Goal: Task Accomplishment & Management: Complete application form

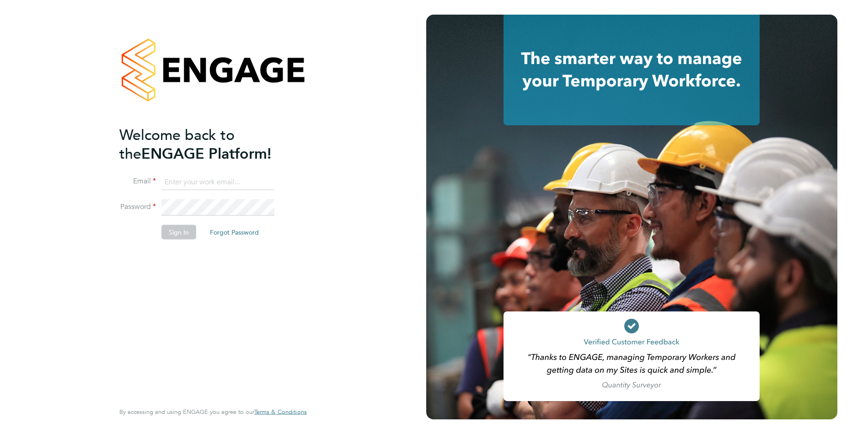
type input "[PERSON_NAME][EMAIL_ADDRESS][DOMAIN_NAME]"
click at [172, 231] on button "Sign In" at bounding box center [179, 232] width 35 height 15
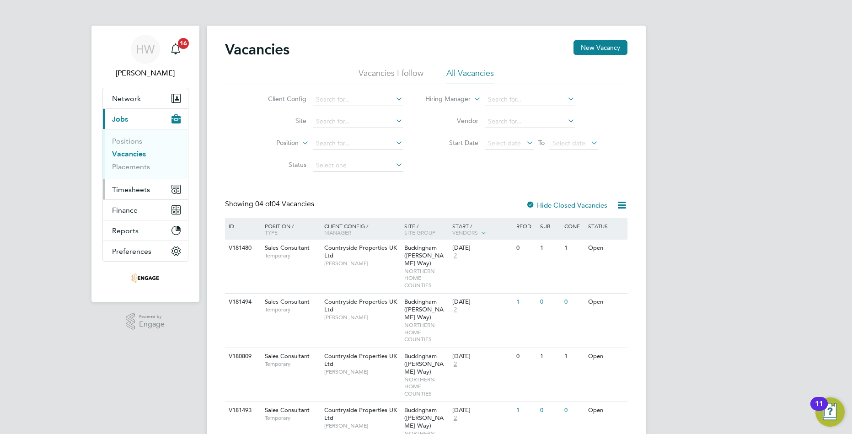
click at [122, 185] on span "Timesheets" at bounding box center [131, 189] width 38 height 9
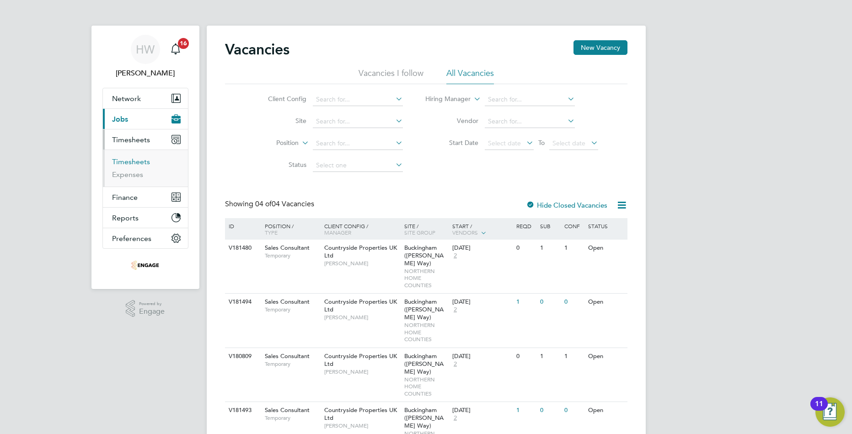
click at [142, 165] on link "Timesheets" at bounding box center [131, 161] width 38 height 9
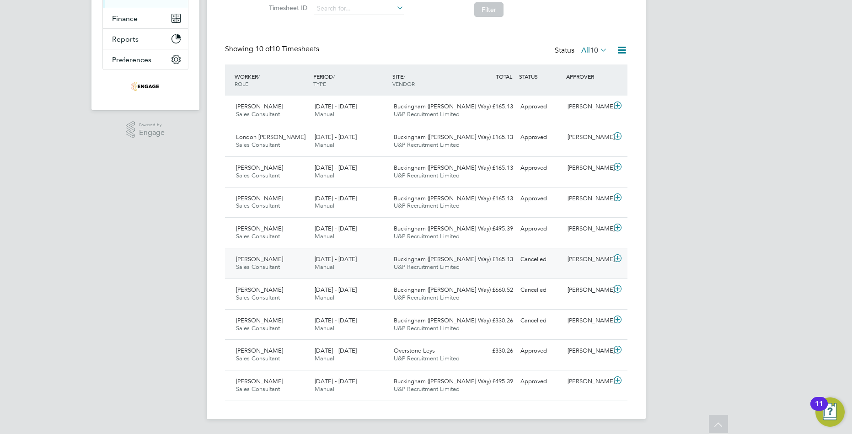
click at [497, 265] on div "£165.13 Cancelled" at bounding box center [493, 259] width 48 height 15
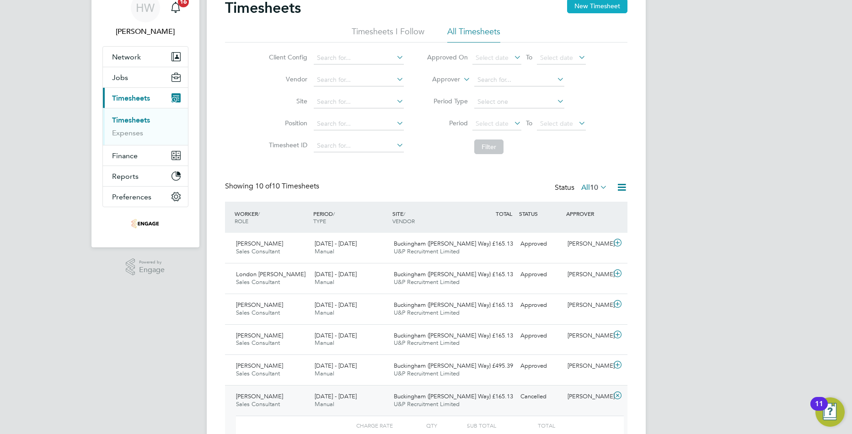
click at [613, 11] on button "New Timesheet" at bounding box center [597, 6] width 60 height 15
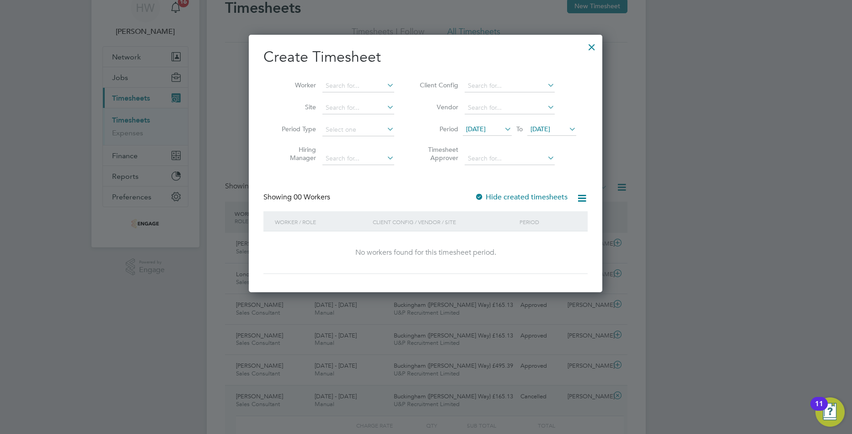
click at [529, 198] on label "Hide created timesheets" at bounding box center [521, 197] width 93 height 9
drag, startPoint x: 533, startPoint y: 199, endPoint x: 411, endPoint y: 123, distance: 142.8
click at [533, 199] on label "Hide created timesheets" at bounding box center [521, 197] width 93 height 9
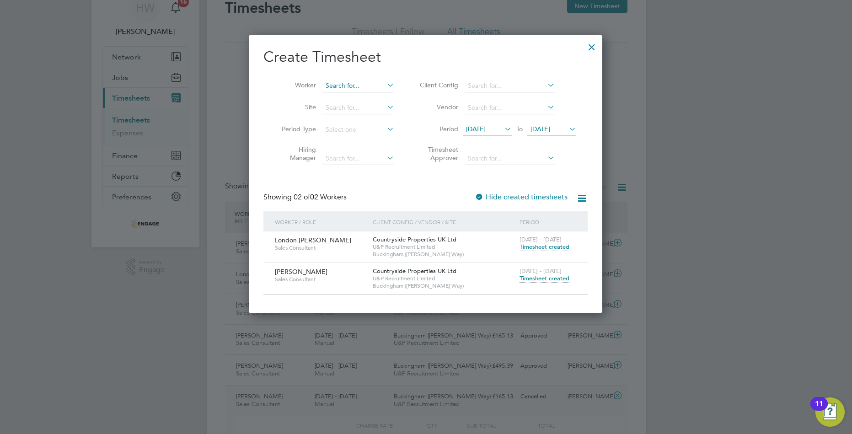
click at [355, 89] on input at bounding box center [359, 86] width 72 height 13
click at [587, 50] on div at bounding box center [592, 45] width 16 height 16
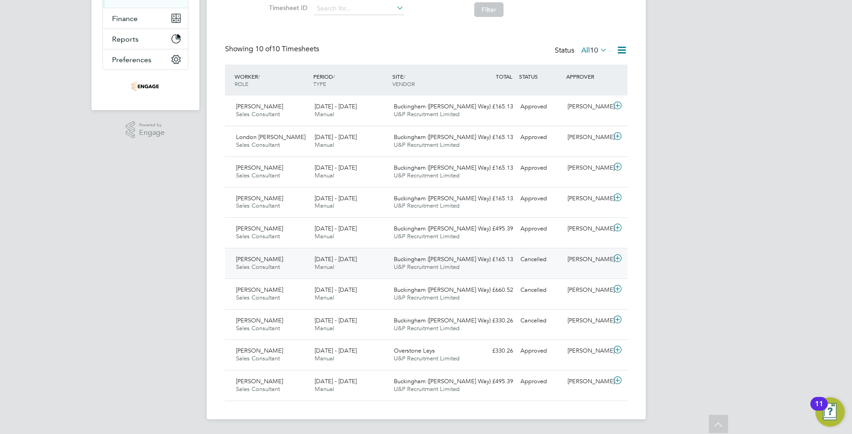
click at [542, 266] on div "Cancelled" at bounding box center [541, 259] width 48 height 15
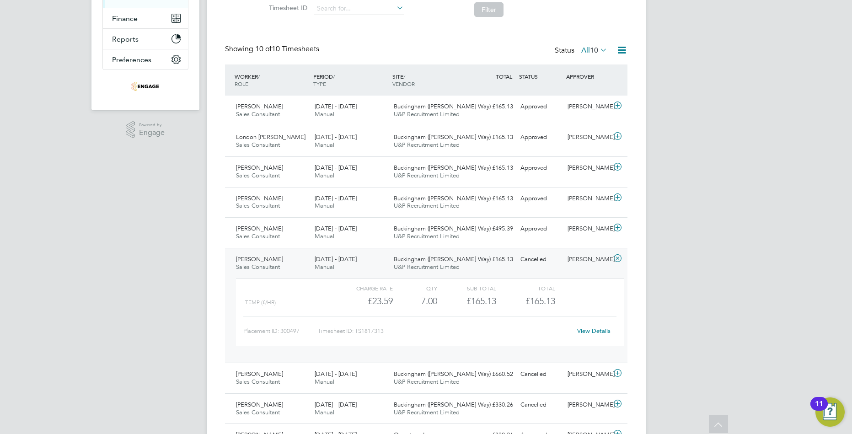
click at [618, 259] on icon at bounding box center [617, 258] width 11 height 7
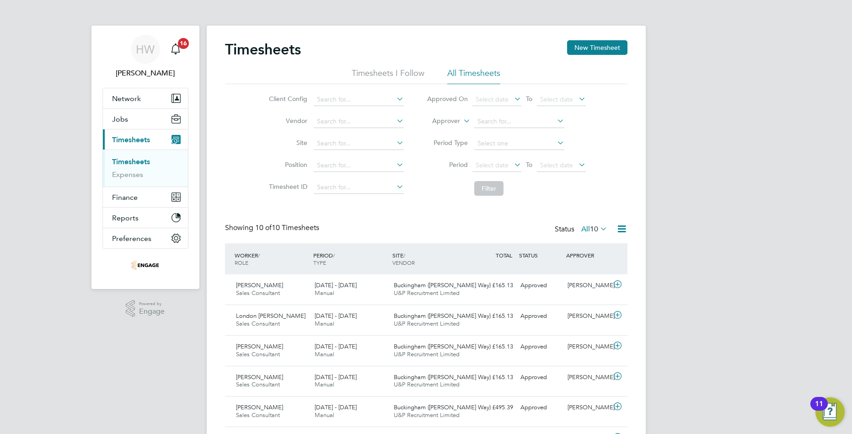
click at [400, 82] on li "Timesheets I Follow" at bounding box center [388, 76] width 73 height 16
click at [455, 75] on li "All Timesheets" at bounding box center [474, 76] width 53 height 16
click at [606, 43] on button "New Timesheet" at bounding box center [597, 47] width 60 height 15
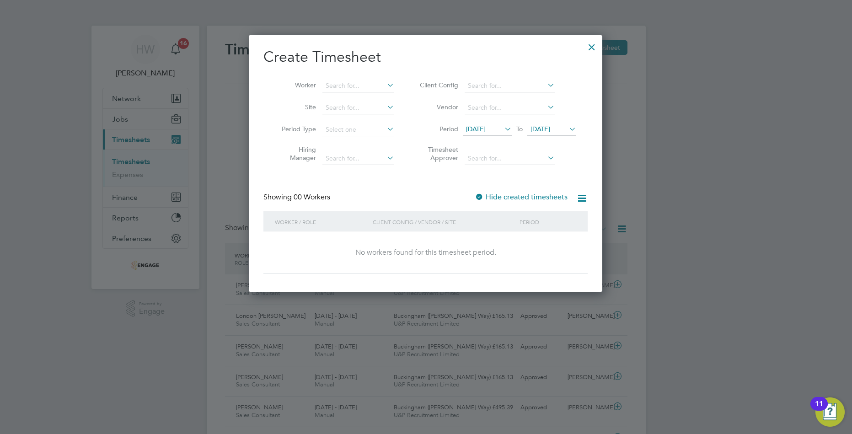
click at [486, 127] on span "19 Sep 2025" at bounding box center [476, 129] width 20 height 8
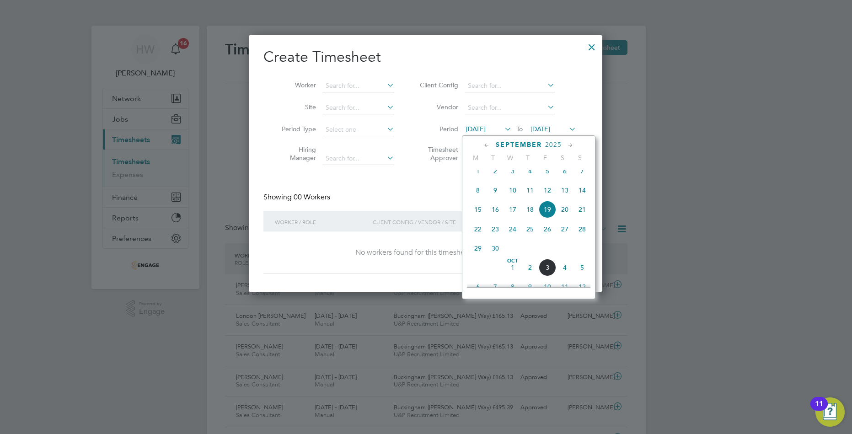
drag, startPoint x: 490, startPoint y: 127, endPoint x: 504, endPoint y: 134, distance: 15.6
click at [486, 127] on span "19 Sep 2025" at bounding box center [476, 129] width 20 height 8
click at [415, 174] on div "Create Timesheet Worker Site Period Type Hiring Manager Client Config Vendor Pe…" at bounding box center [426, 161] width 324 height 227
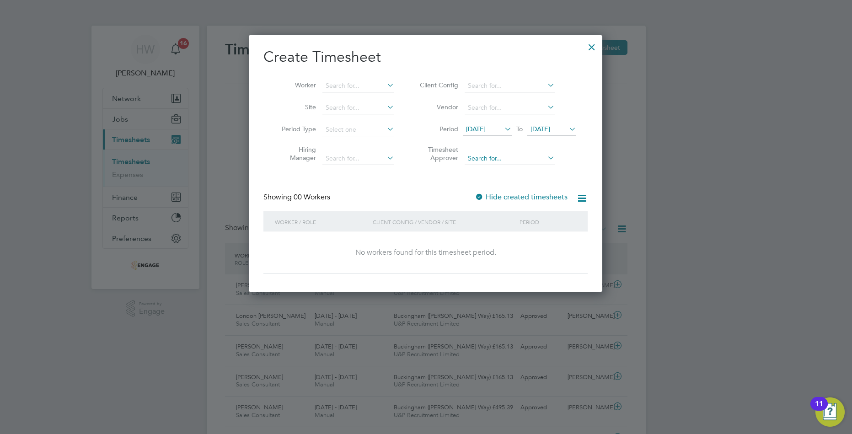
click at [513, 157] on input at bounding box center [510, 158] width 90 height 13
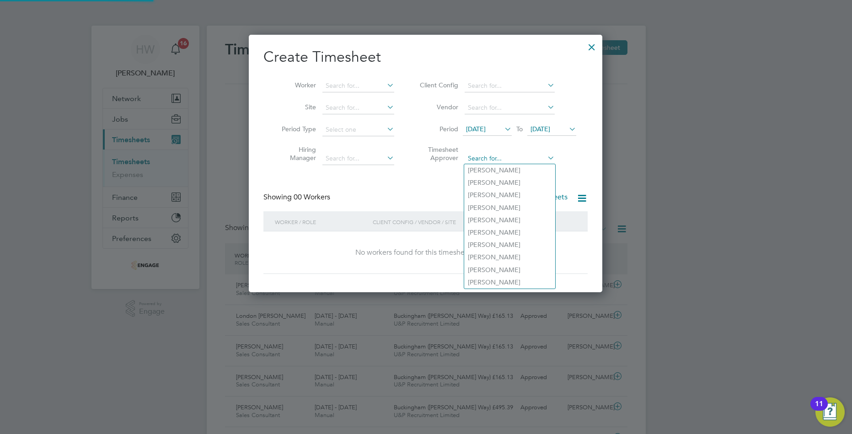
click at [513, 157] on input at bounding box center [510, 158] width 90 height 13
click at [575, 165] on li "Timesheet Approver" at bounding box center [497, 155] width 182 height 29
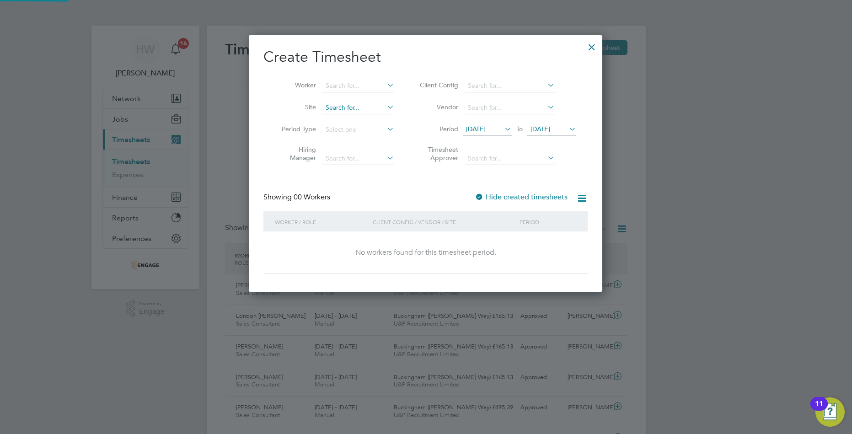
click at [326, 111] on input at bounding box center [359, 108] width 72 height 13
click at [343, 86] on input at bounding box center [359, 86] width 72 height 13
click at [344, 99] on li "Sarah Webster" at bounding box center [364, 98] width 84 height 12
type input "Sarah Webster"
click at [350, 85] on input at bounding box center [359, 86] width 72 height 13
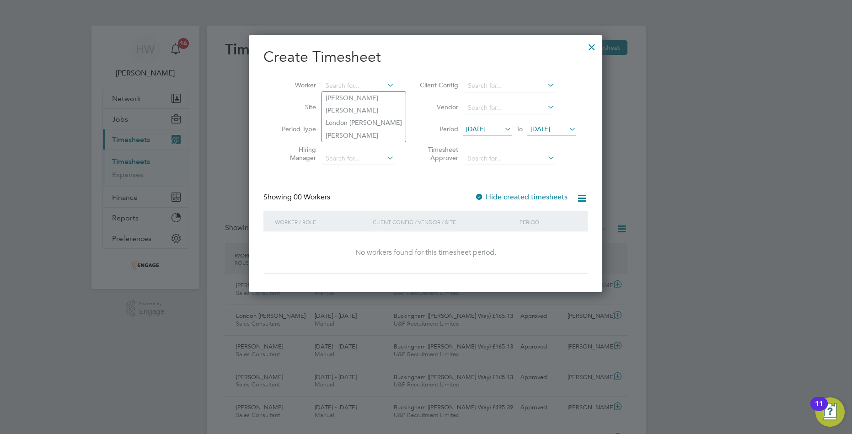
click at [385, 85] on icon at bounding box center [385, 85] width 0 height 13
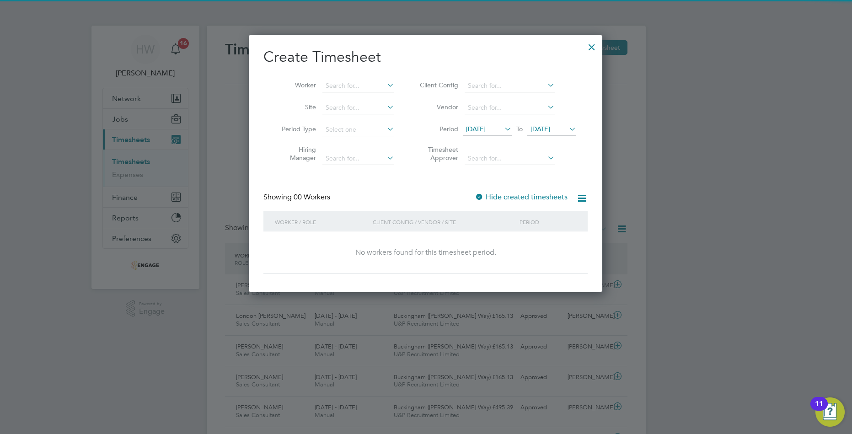
click at [516, 130] on span "To" at bounding box center [520, 129] width 12 height 12
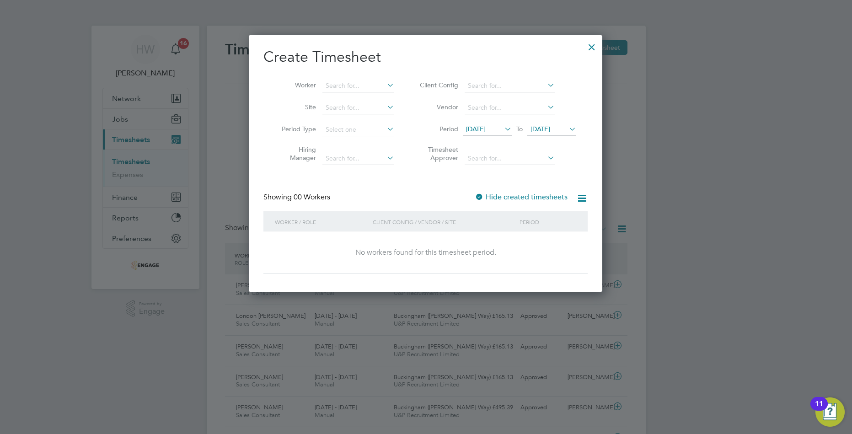
click at [503, 128] on icon at bounding box center [503, 129] width 0 height 13
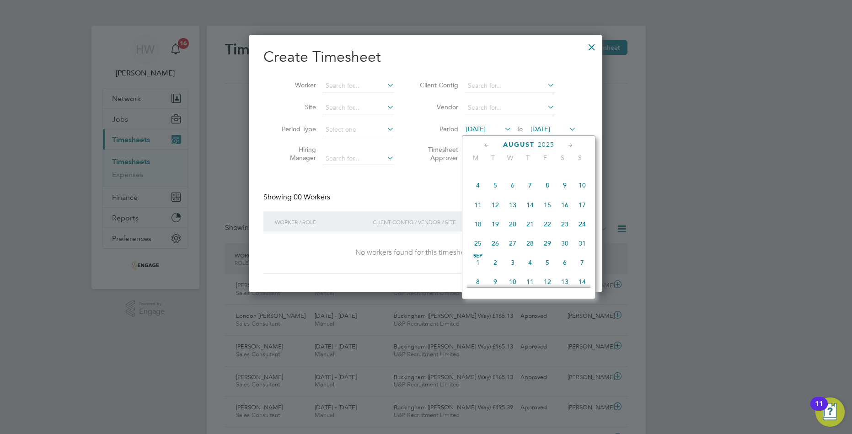
click at [547, 173] on span "Aug 1" at bounding box center [547, 165] width 17 height 17
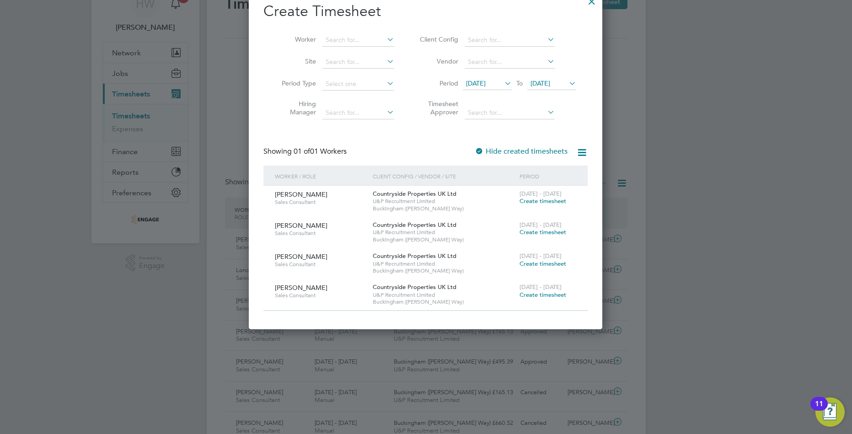
click at [542, 231] on span "Create timesheet" at bounding box center [543, 232] width 47 height 8
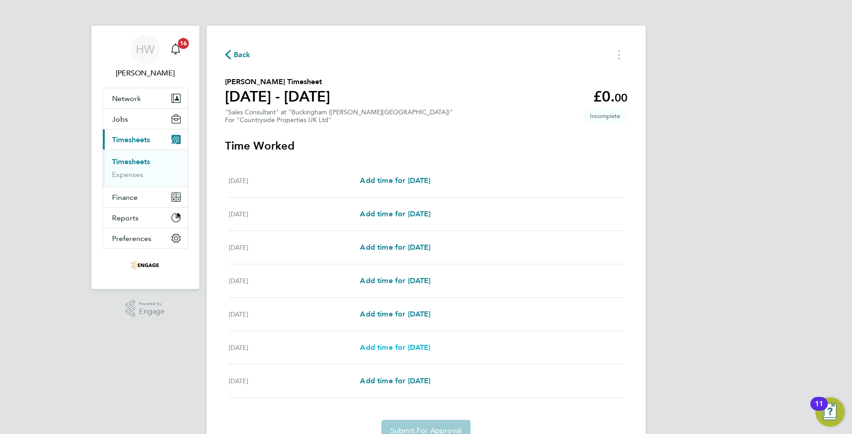
click at [430, 347] on span "Add time for Sat 16 Aug" at bounding box center [395, 347] width 70 height 9
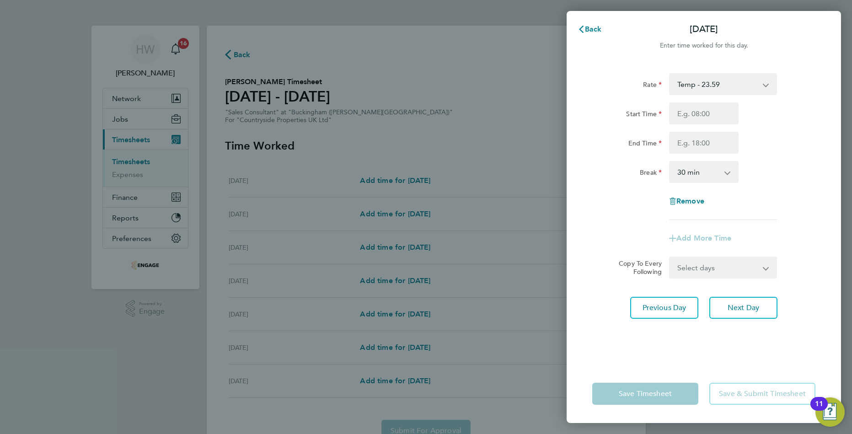
click at [712, 168] on select "0 min 15 min 30 min 45 min 60 min 75 min 90 min" at bounding box center [698, 172] width 57 height 20
select select "0"
click at [670, 162] on select "0 min 15 min 30 min 45 min 60 min 75 min 90 min" at bounding box center [698, 172] width 57 height 20
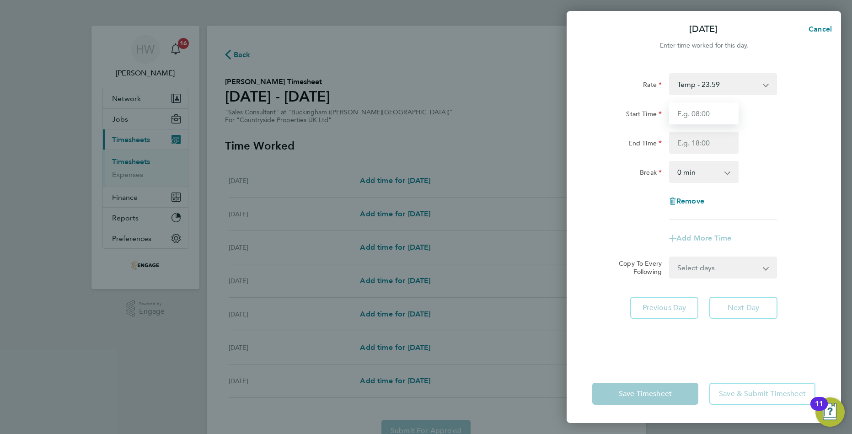
click at [701, 124] on input "Start Time" at bounding box center [704, 114] width 70 height 22
type input "10:00"
drag, startPoint x: 697, startPoint y: 144, endPoint x: 706, endPoint y: 152, distance: 12.3
click at [697, 144] on input "End Time" at bounding box center [704, 143] width 70 height 22
type input "17:00"
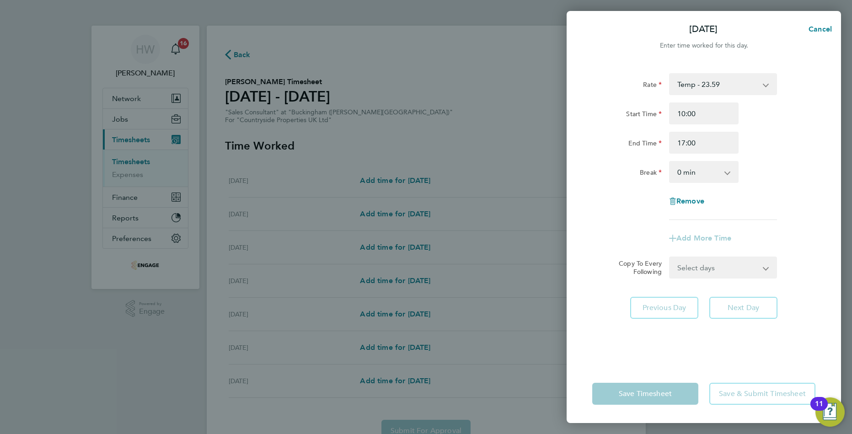
click at [713, 268] on form "Rate Temp - 23.59 Milage - 0.48 Start Time 10:00 End Time 17:00 Break 0 min 15 …" at bounding box center [704, 175] width 223 height 205
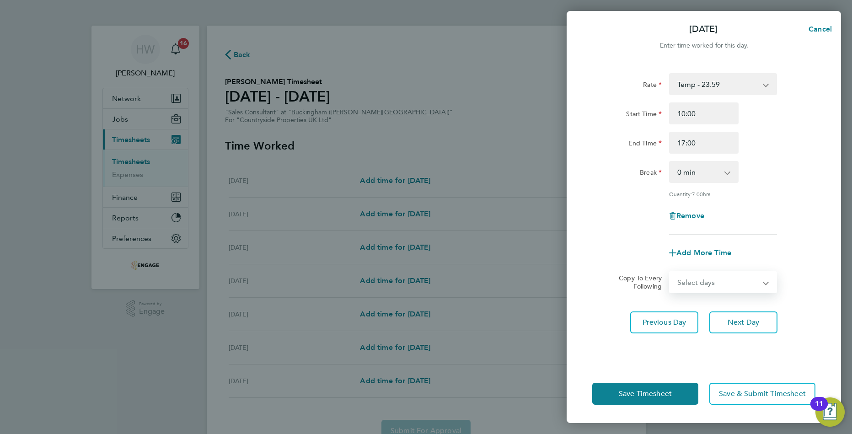
click at [713, 276] on select "Select days Sunday" at bounding box center [718, 282] width 96 height 20
click at [678, 398] on button "Save Timesheet" at bounding box center [646, 394] width 106 height 22
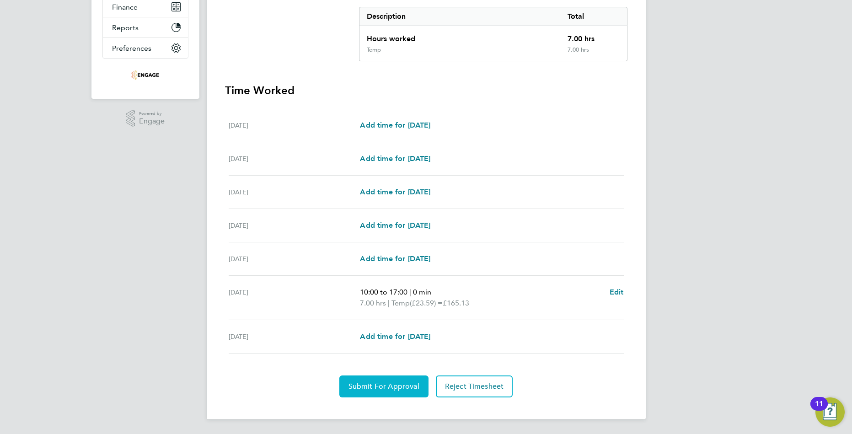
click at [400, 388] on span "Submit For Approval" at bounding box center [384, 386] width 71 height 9
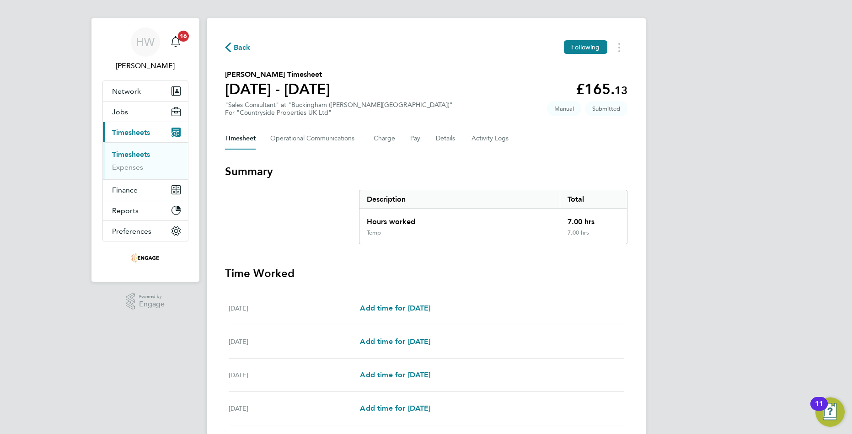
click at [133, 152] on link "Timesheets" at bounding box center [131, 154] width 38 height 9
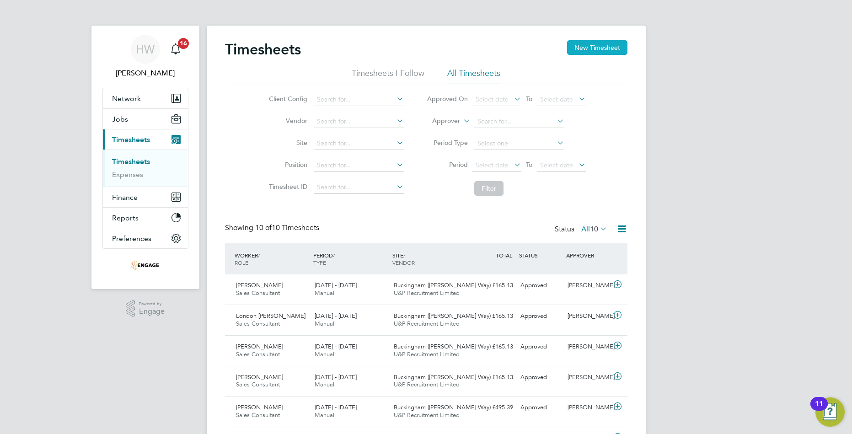
click at [594, 43] on button "New Timesheet" at bounding box center [597, 47] width 60 height 15
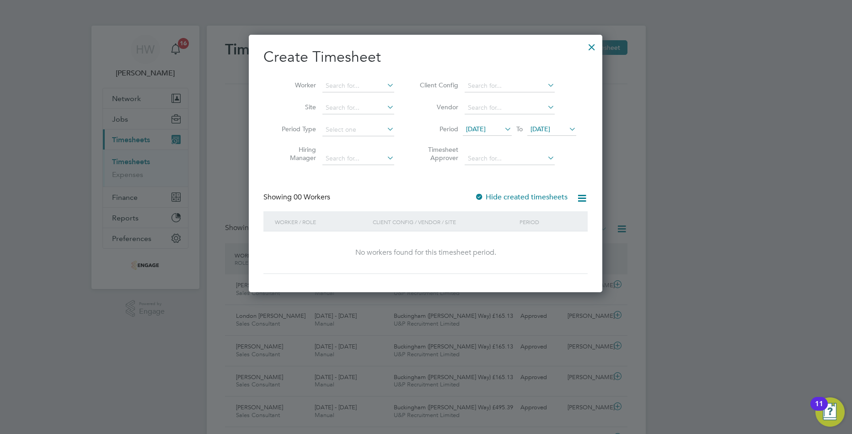
click at [503, 130] on icon at bounding box center [503, 129] width 0 height 13
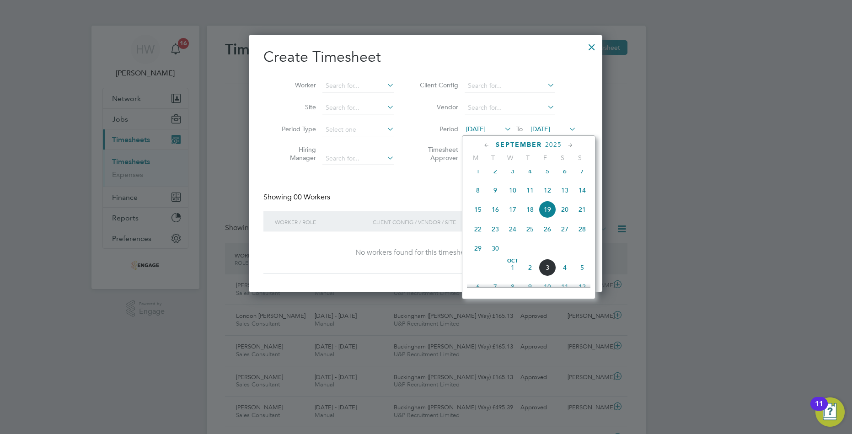
click at [566, 140] on div "September 2025 M T W T F S S Jun 1 2 3 4 5 6 7 8 9 10 11 12 13 14 15 16 17 18 1…" at bounding box center [529, 217] width 134 height 164
click at [566, 140] on icon at bounding box center [570, 145] width 9 height 10
click at [489, 145] on icon at bounding box center [487, 145] width 9 height 10
click at [548, 183] on span "Aug 1" at bounding box center [547, 173] width 17 height 17
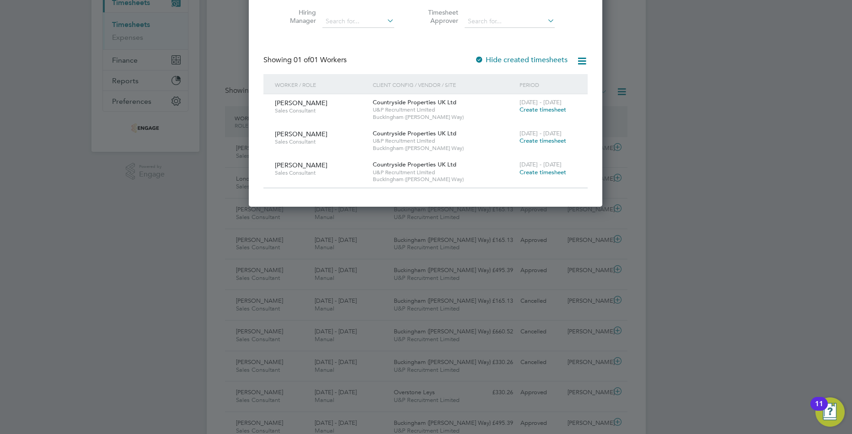
click at [526, 141] on span "Create timesheet" at bounding box center [543, 141] width 47 height 8
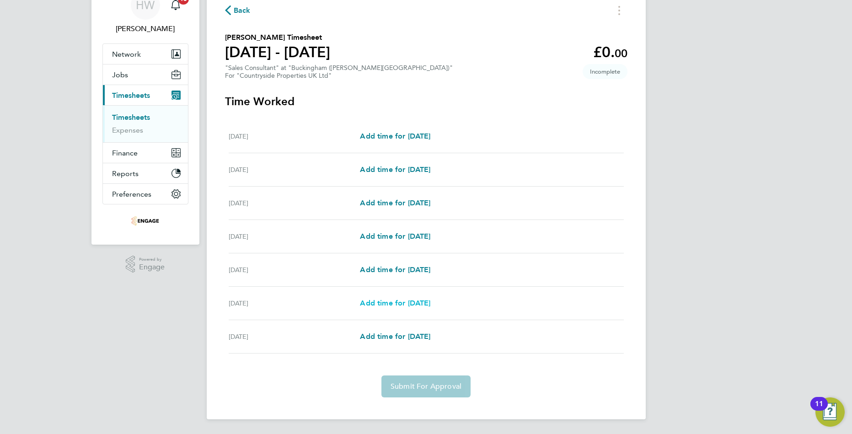
click at [417, 305] on span "Add time for Sat 23 Aug" at bounding box center [395, 303] width 70 height 9
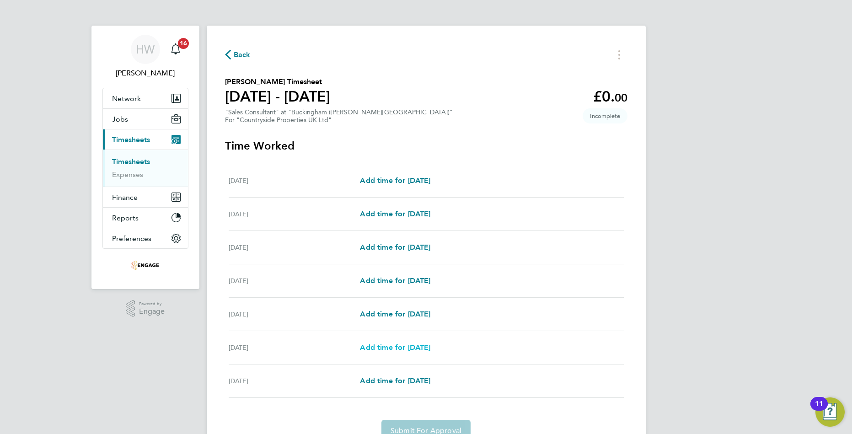
select select "30"
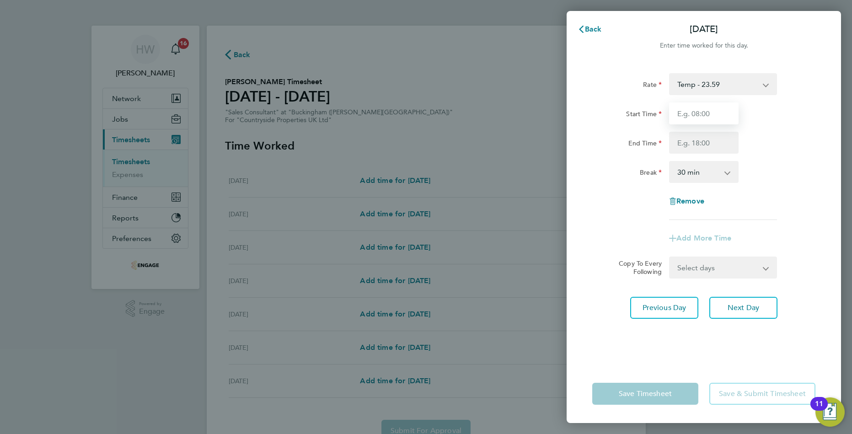
click at [708, 116] on input "Start Time" at bounding box center [704, 114] width 70 height 22
type input "10:00"
click at [706, 138] on input "End Time" at bounding box center [704, 143] width 70 height 22
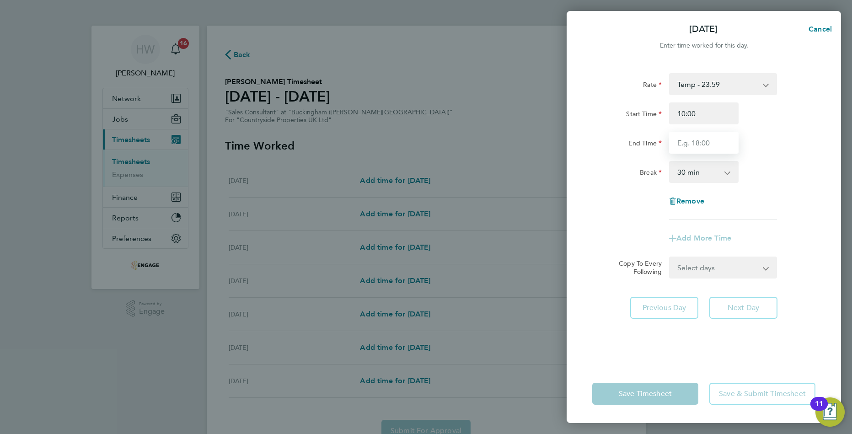
type input "17:00"
drag, startPoint x: 706, startPoint y: 176, endPoint x: 706, endPoint y: 181, distance: 5.5
click at [706, 176] on select "0 min 15 min 30 min 45 min 60 min 75 min 90 min" at bounding box center [698, 172] width 57 height 20
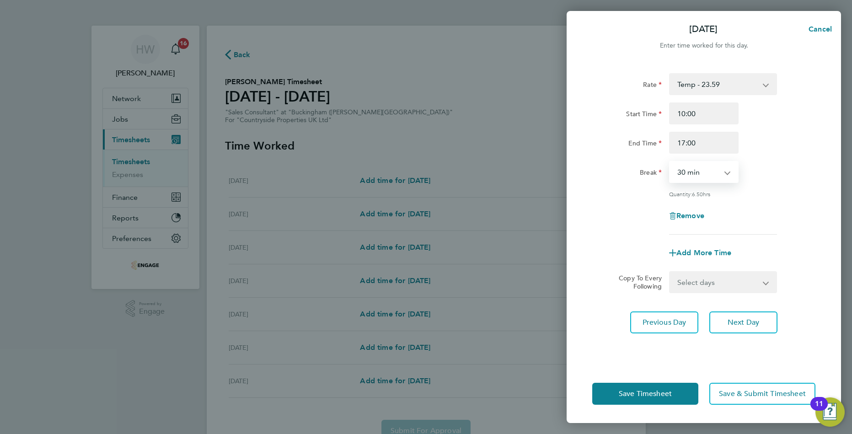
select select "0"
click at [670, 162] on select "0 min 15 min 30 min 45 min 60 min 75 min 90 min" at bounding box center [698, 172] width 57 height 20
click at [672, 398] on span "Save Timesheet" at bounding box center [645, 393] width 53 height 9
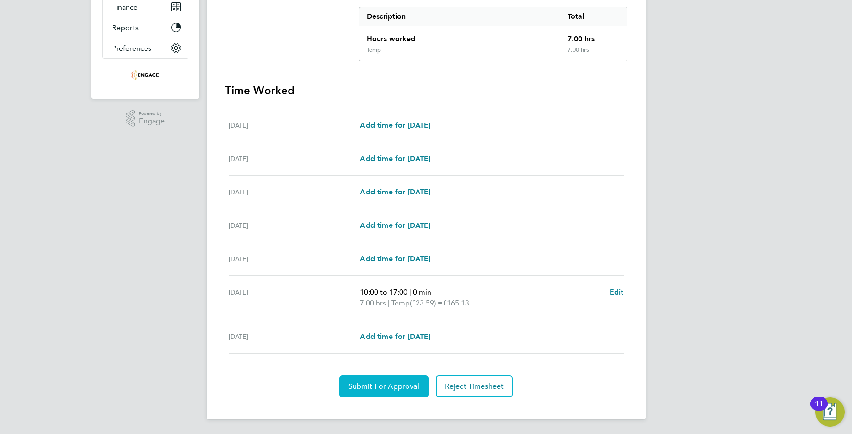
click at [360, 389] on span "Submit For Approval" at bounding box center [384, 386] width 71 height 9
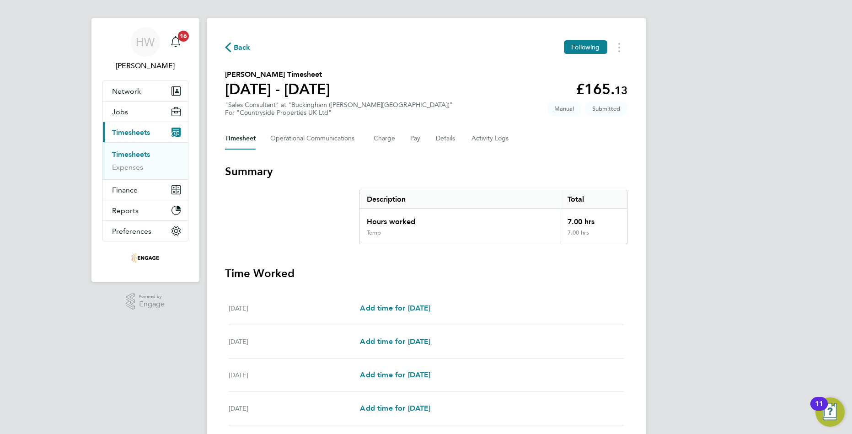
click at [133, 156] on link "Timesheets" at bounding box center [131, 154] width 38 height 9
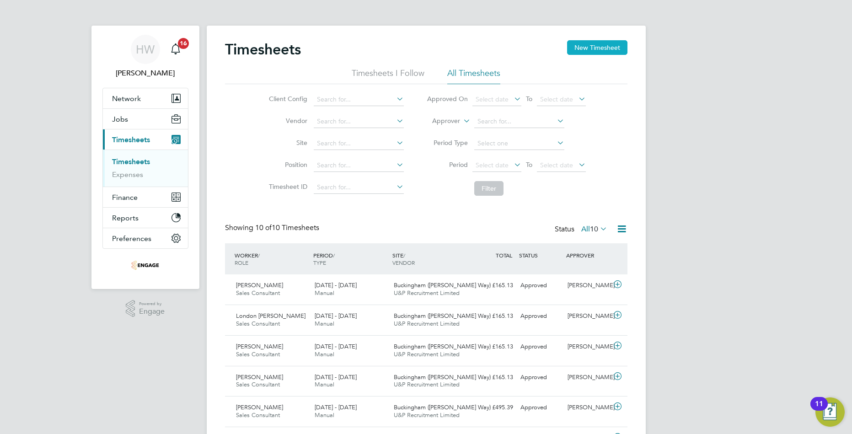
click at [574, 51] on button "New Timesheet" at bounding box center [597, 47] width 60 height 15
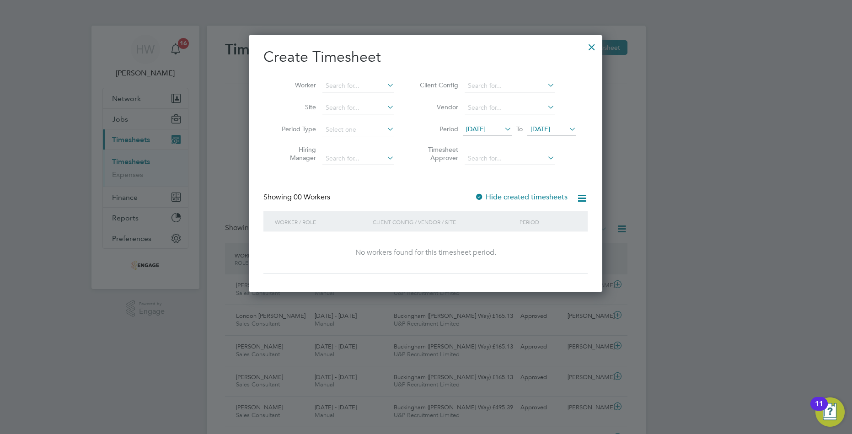
click at [486, 129] on span "19 Sep 2025" at bounding box center [476, 129] width 20 height 8
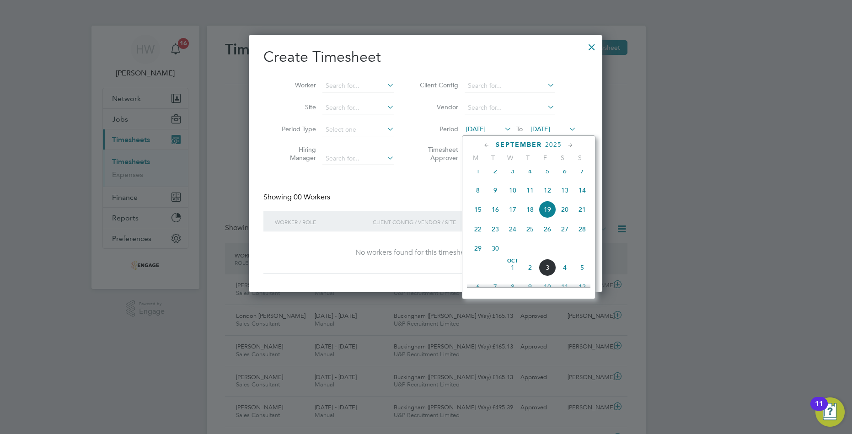
click at [488, 143] on icon at bounding box center [487, 145] width 9 height 10
click at [550, 179] on span "Aug 1" at bounding box center [547, 173] width 17 height 17
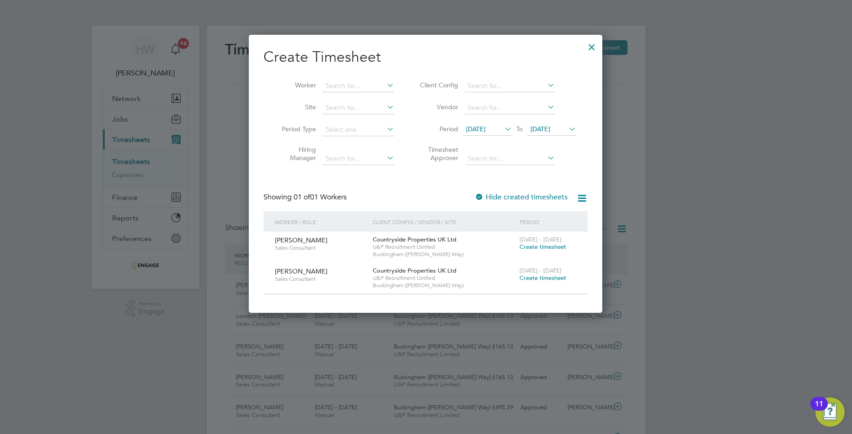
click at [530, 277] on span "Create timesheet" at bounding box center [543, 278] width 47 height 8
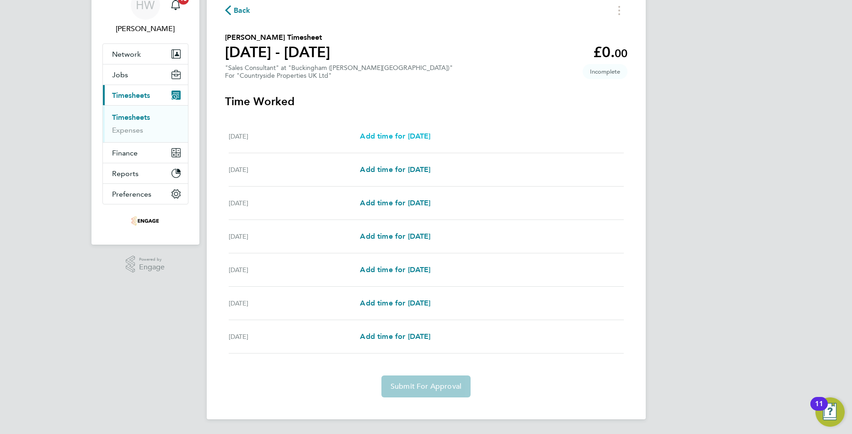
click at [396, 134] on span "Add time for Mon 25 Aug" at bounding box center [395, 136] width 70 height 9
select select "30"
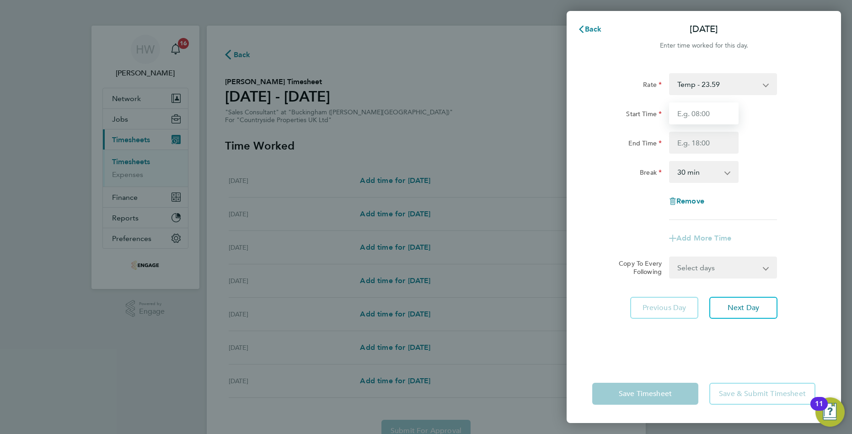
click at [707, 103] on input "Start Time" at bounding box center [704, 114] width 70 height 22
type input "10:00"
click at [706, 139] on input "End Time" at bounding box center [704, 143] width 70 height 22
type input "17:00"
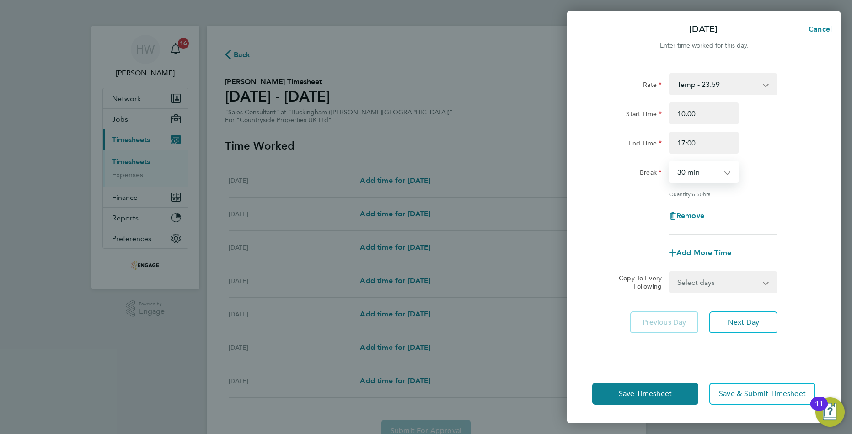
click at [713, 178] on select "0 min 15 min 30 min 45 min 60 min 75 min 90 min" at bounding box center [698, 172] width 57 height 20
select select "0"
click at [670, 162] on select "0 min 15 min 30 min 45 min 60 min 75 min 90 min" at bounding box center [698, 172] width 57 height 20
click at [673, 400] on button "Save Timesheet" at bounding box center [646, 394] width 106 height 22
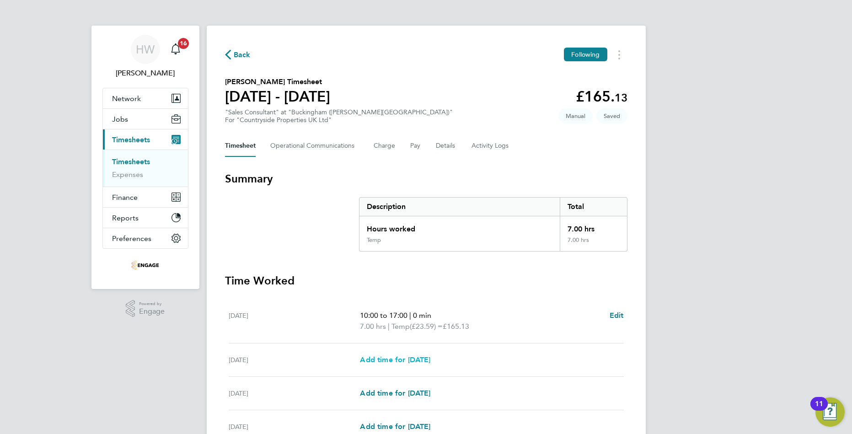
click at [408, 363] on span "Add time for Tue 26 Aug" at bounding box center [395, 360] width 70 height 9
select select "30"
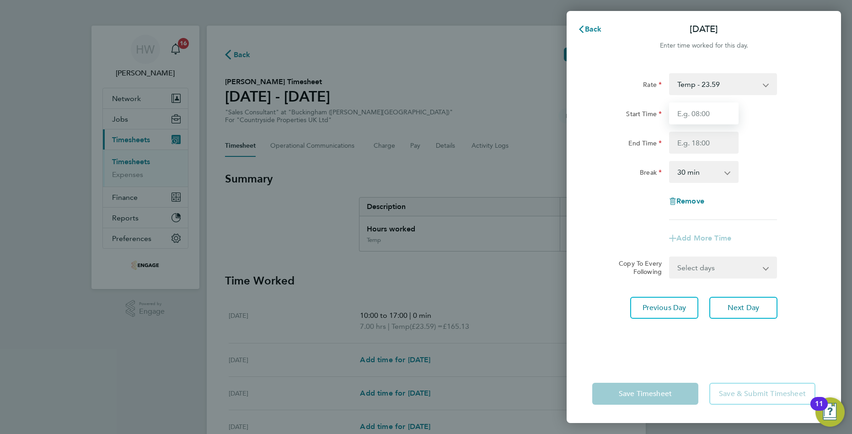
drag, startPoint x: 718, startPoint y: 116, endPoint x: 718, endPoint y: 124, distance: 8.7
click at [718, 119] on input "Start Time" at bounding box center [704, 114] width 70 height 22
type input "10:00"
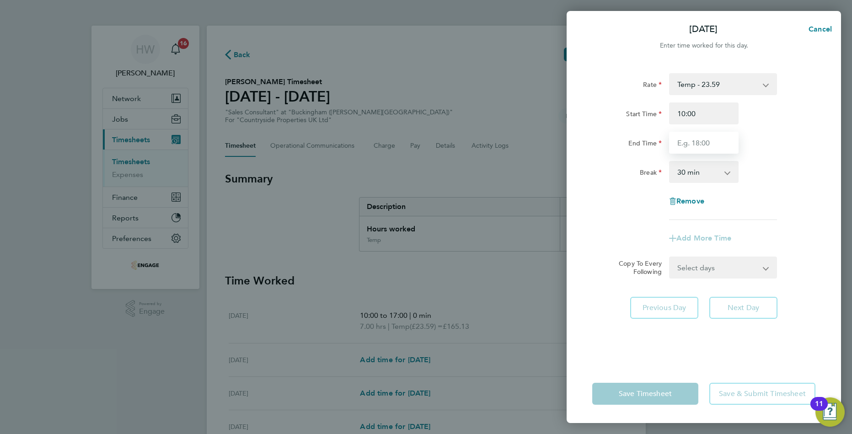
click at [701, 144] on input "End Time" at bounding box center [704, 143] width 70 height 22
type input "17:00"
drag, startPoint x: 708, startPoint y: 172, endPoint x: 709, endPoint y: 177, distance: 5.1
click at [708, 172] on select "0 min 15 min 30 min 45 min 60 min 75 min 90 min" at bounding box center [698, 172] width 57 height 20
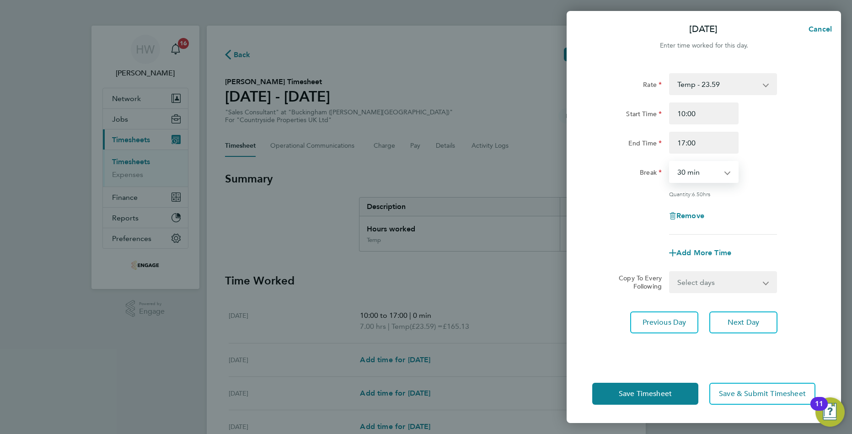
select select "0"
click at [670, 162] on select "0 min 15 min 30 min 45 min 60 min 75 min 90 min" at bounding box center [698, 172] width 57 height 20
click at [671, 400] on button "Save Timesheet" at bounding box center [646, 394] width 106 height 22
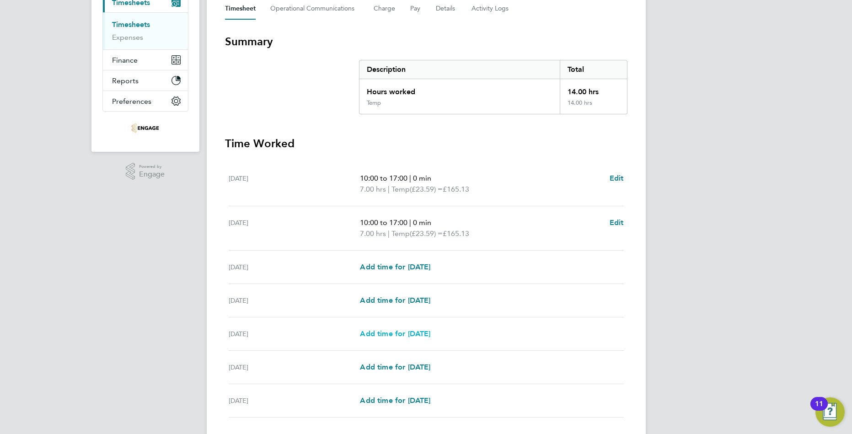
click at [391, 333] on span "Add time for Fri 29 Aug" at bounding box center [395, 333] width 70 height 9
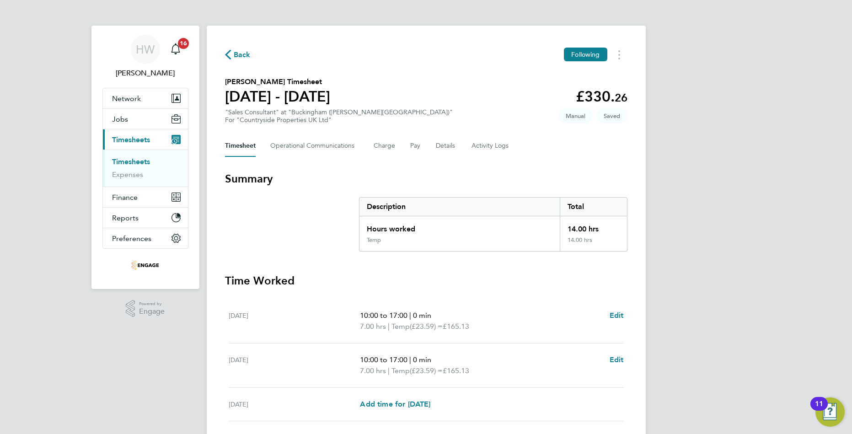
select select "30"
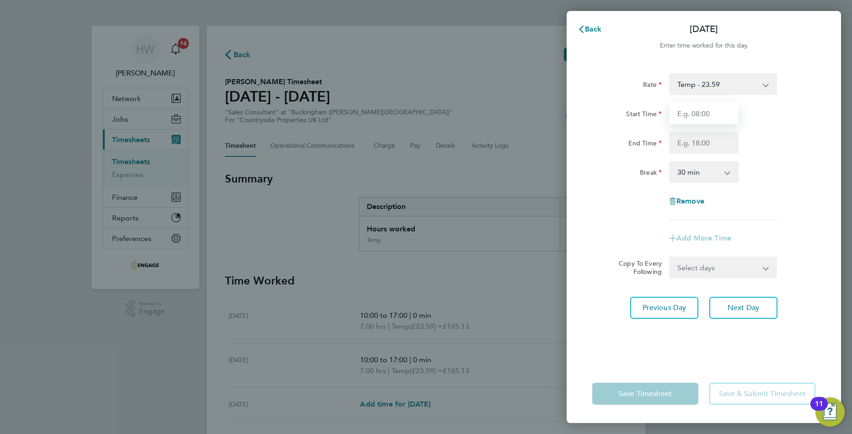
click at [704, 117] on input "Start Time" at bounding box center [704, 114] width 70 height 22
type input "10:00"
click at [707, 140] on input "End Time" at bounding box center [704, 143] width 70 height 22
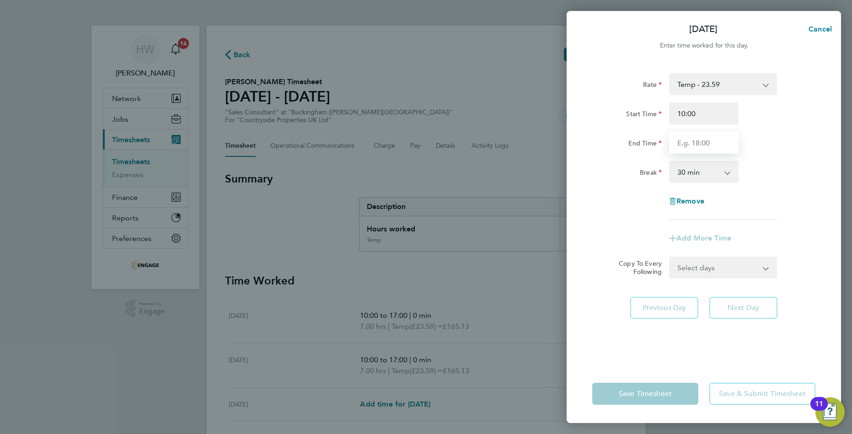
type input "17:00"
click at [707, 174] on select "0 min 15 min 30 min 45 min 60 min 75 min 90 min" at bounding box center [698, 172] width 57 height 20
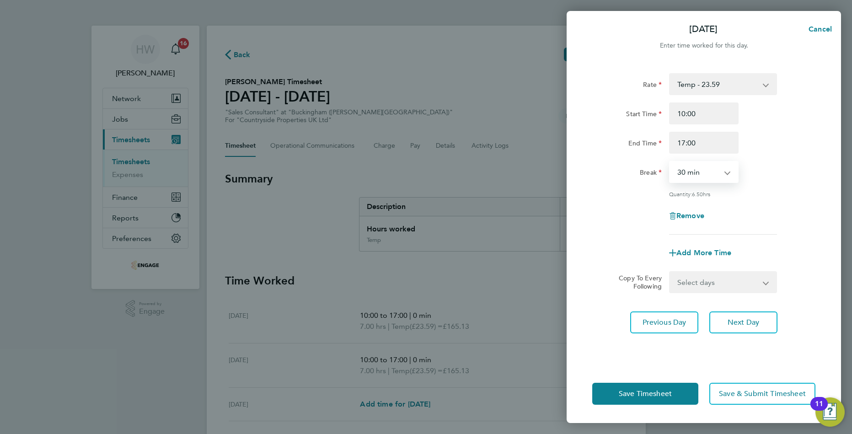
select select "0"
click at [670, 162] on select "0 min 15 min 30 min 45 min 60 min 75 min 90 min" at bounding box center [698, 172] width 57 height 20
click at [634, 393] on span "Save Timesheet" at bounding box center [645, 393] width 53 height 9
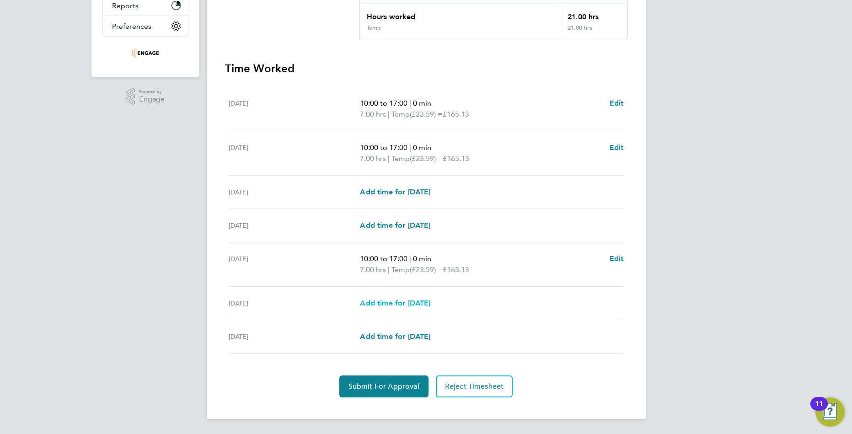
click at [416, 302] on span "Add time for Sat 30 Aug" at bounding box center [395, 303] width 70 height 9
select select "30"
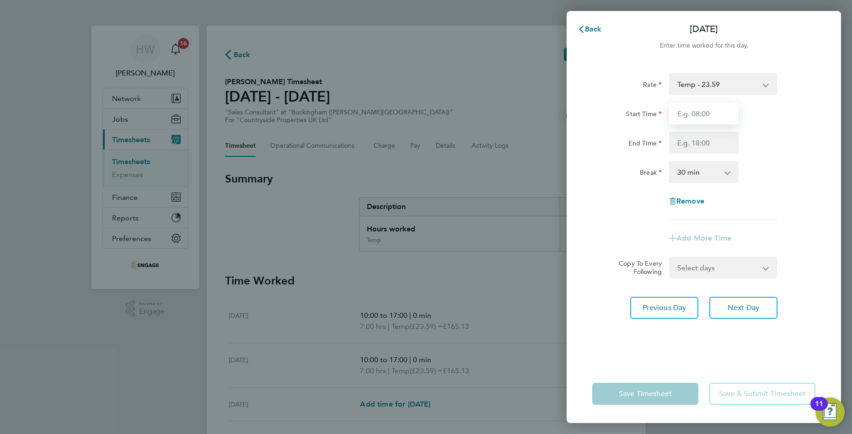
drag, startPoint x: 711, startPoint y: 115, endPoint x: 712, endPoint y: 124, distance: 8.9
click at [711, 116] on input "Start Time" at bounding box center [704, 114] width 70 height 22
type input "10:00"
drag, startPoint x: 707, startPoint y: 143, endPoint x: 709, endPoint y: 153, distance: 9.9
click at [707, 145] on input "End Time" at bounding box center [704, 143] width 70 height 22
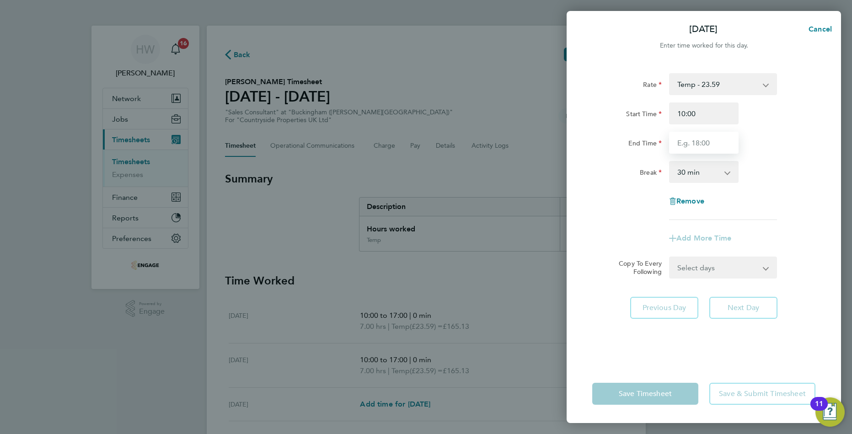
type input "17:00"
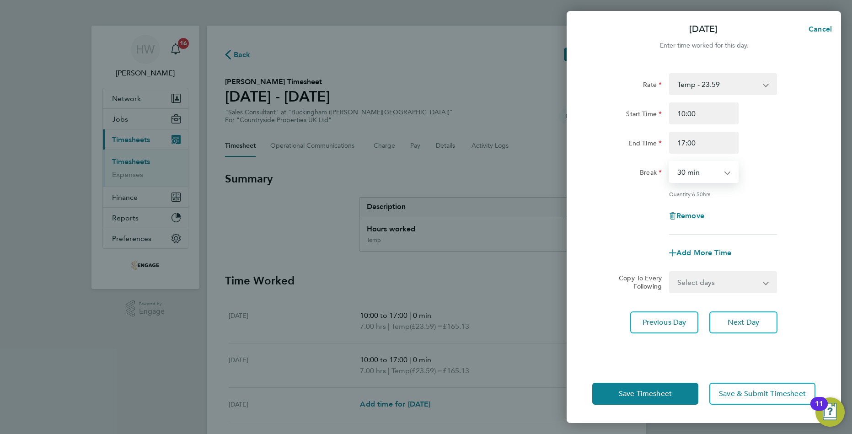
click at [705, 174] on select "0 min 15 min 30 min 45 min 60 min 75 min 90 min" at bounding box center [698, 172] width 57 height 20
select select "0"
click at [670, 162] on select "0 min 15 min 30 min 45 min 60 min 75 min 90 min" at bounding box center [698, 172] width 57 height 20
click at [667, 402] on button "Save Timesheet" at bounding box center [646, 394] width 106 height 22
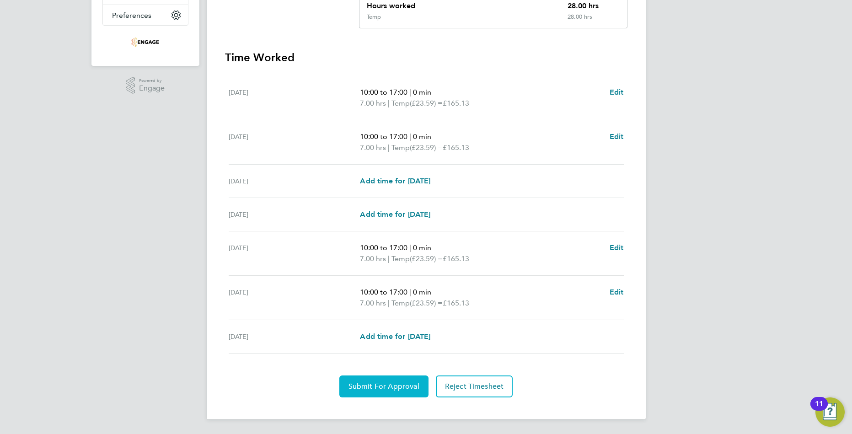
click at [404, 387] on span "Submit For Approval" at bounding box center [384, 386] width 71 height 9
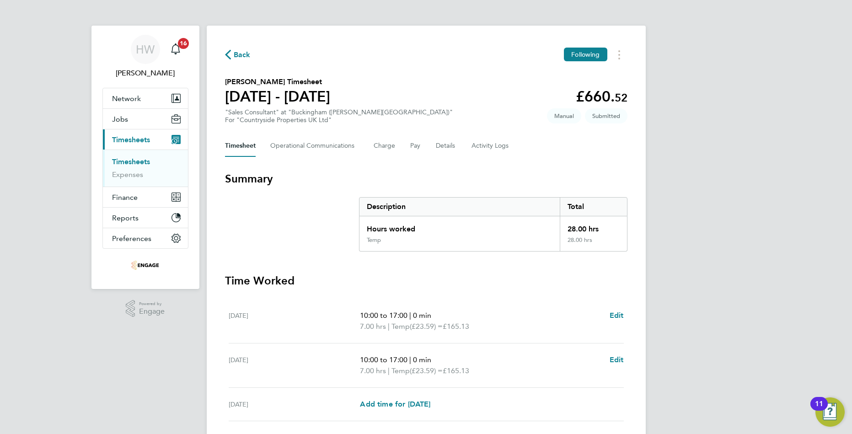
click at [129, 161] on link "Timesheets" at bounding box center [131, 161] width 38 height 9
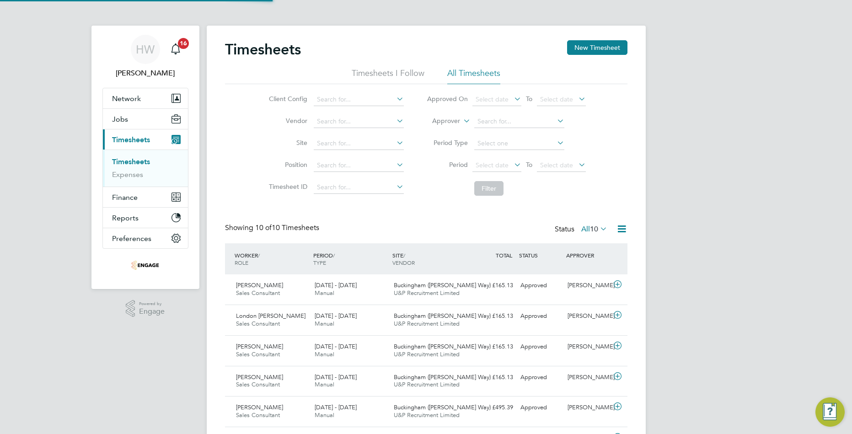
scroll to position [23, 80]
click at [610, 45] on button "New Timesheet" at bounding box center [597, 47] width 60 height 15
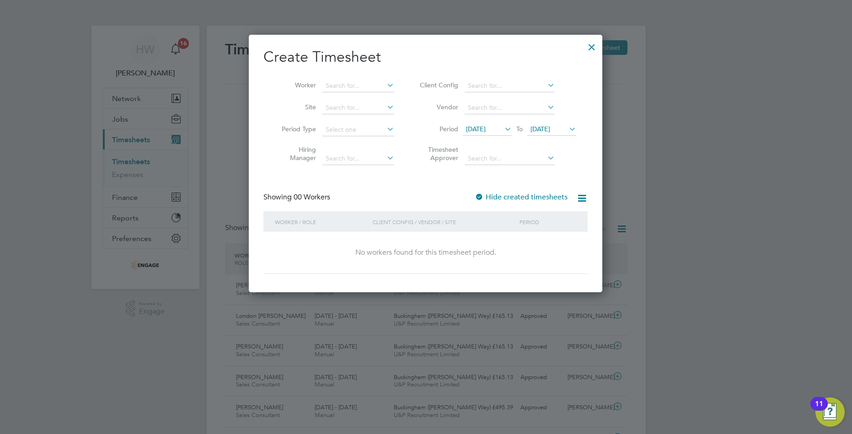
click at [503, 130] on icon at bounding box center [503, 129] width 0 height 13
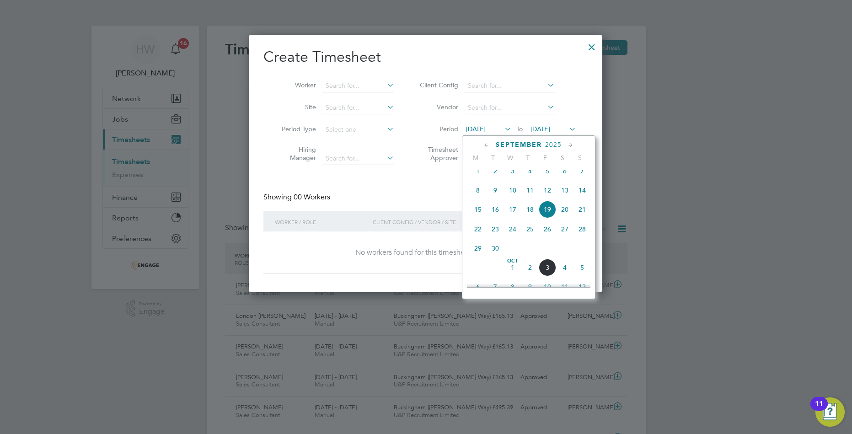
click at [490, 146] on icon at bounding box center [487, 145] width 9 height 10
click at [544, 183] on span "Aug 1" at bounding box center [547, 173] width 17 height 17
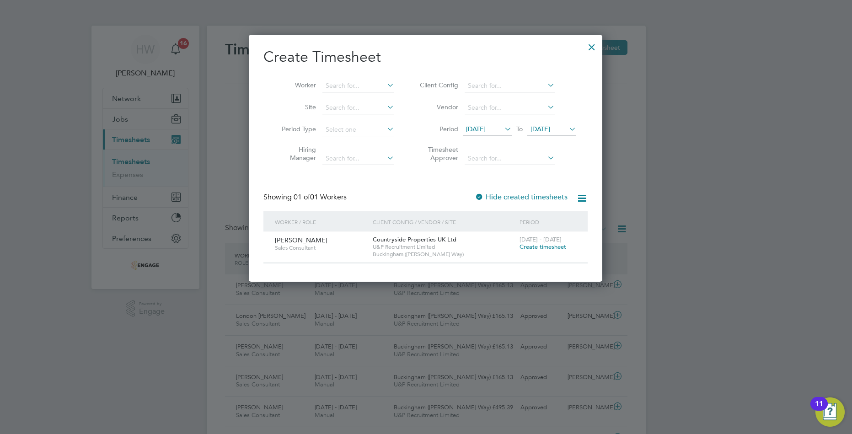
click at [667, 142] on div at bounding box center [426, 217] width 852 height 434
click at [593, 46] on div at bounding box center [592, 45] width 16 height 16
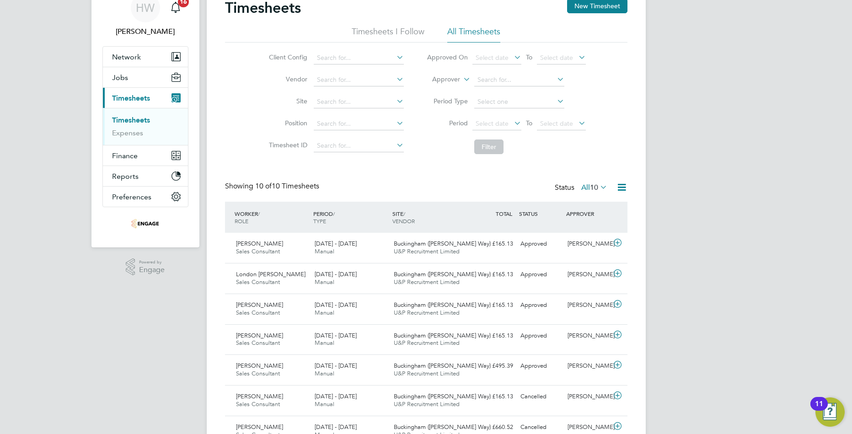
click at [122, 115] on ul "Timesheets Expenses" at bounding box center [145, 126] width 85 height 37
click at [123, 118] on link "Timesheets" at bounding box center [131, 120] width 38 height 9
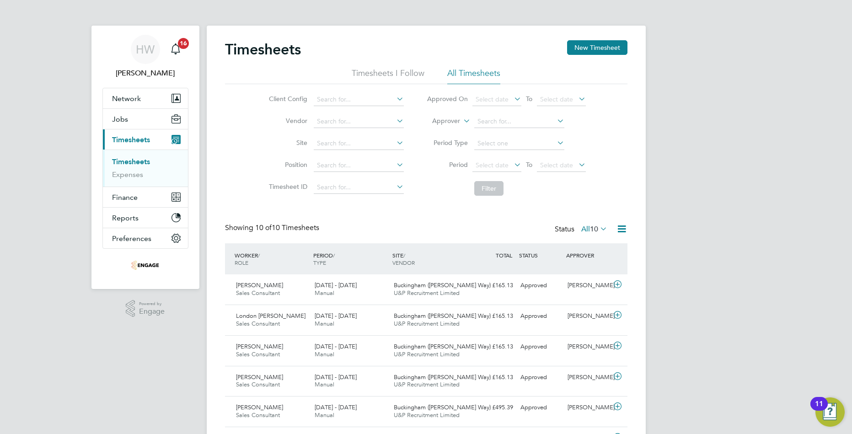
click at [393, 78] on li "Timesheets I Follow" at bounding box center [388, 76] width 73 height 16
click at [465, 69] on li "All Timesheets" at bounding box center [474, 76] width 53 height 16
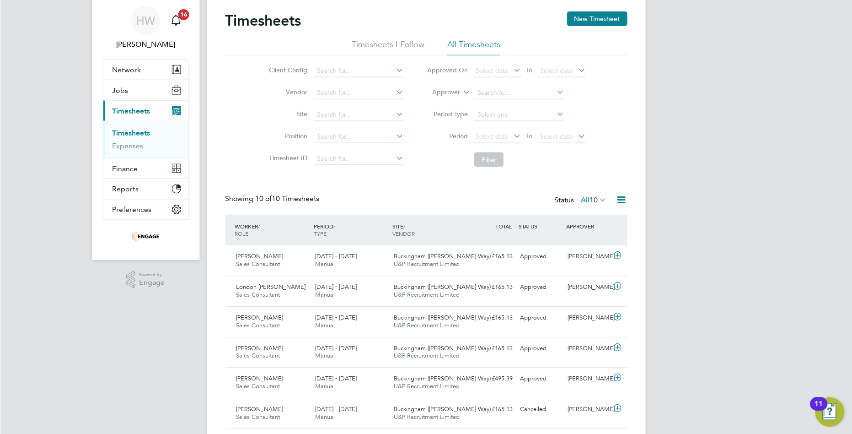
scroll to position [179, 0]
